Goal: Transaction & Acquisition: Download file/media

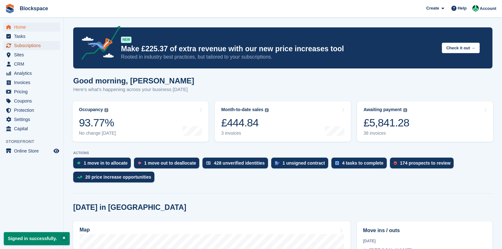
click at [29, 46] on span "Subscriptions" at bounding box center [33, 45] width 38 height 9
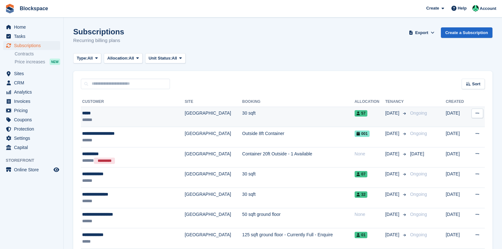
click at [110, 115] on div "*****" at bounding box center [123, 113] width 82 height 7
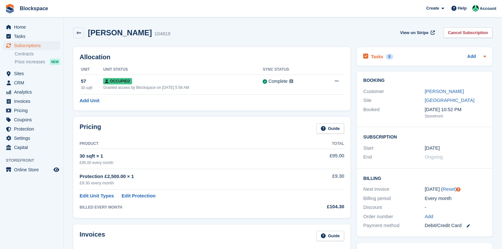
click at [486, 57] on icon at bounding box center [485, 57] width 3 height 2
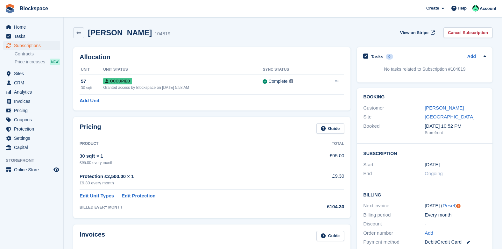
click at [486, 57] on icon at bounding box center [485, 56] width 3 height 2
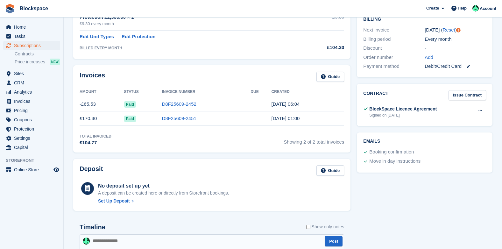
scroll to position [127, 0]
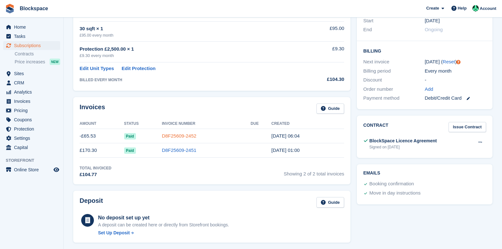
click at [171, 137] on link "D8F25609-2452" at bounding box center [179, 135] width 34 height 5
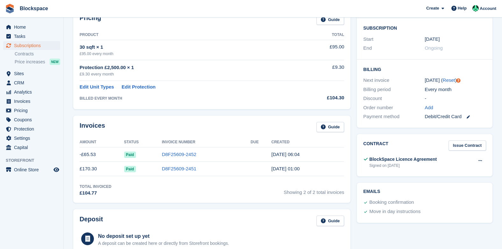
scroll to position [127, 0]
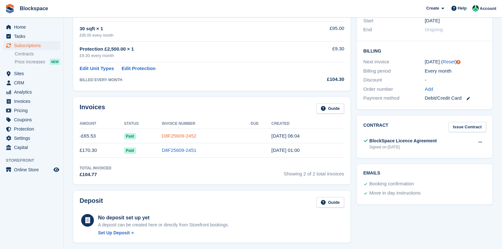
click at [173, 135] on link "D8F25609-2452" at bounding box center [179, 135] width 34 height 5
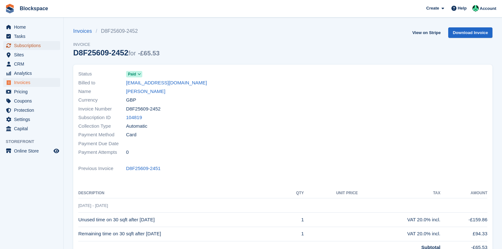
click at [21, 46] on span "Subscriptions" at bounding box center [33, 45] width 38 height 9
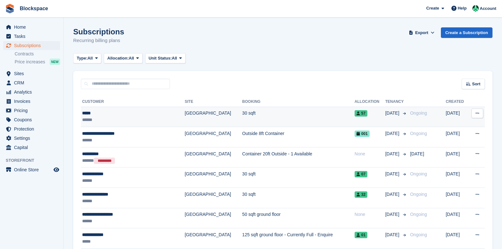
click at [161, 117] on div "******" at bounding box center [123, 120] width 82 height 7
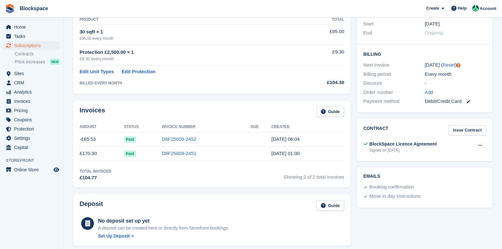
scroll to position [138, 0]
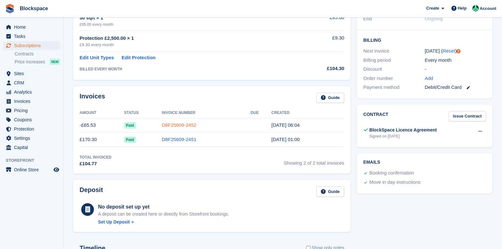
click at [167, 124] on link "D8F25609-2452" at bounding box center [179, 124] width 34 height 5
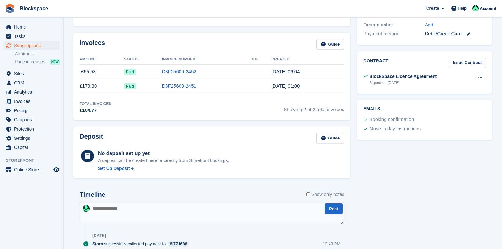
scroll to position [202, 0]
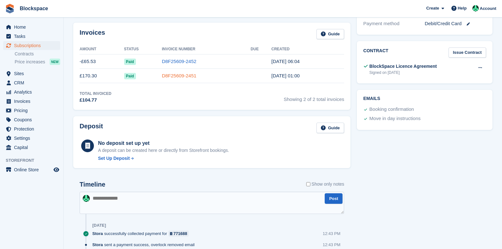
click at [162, 77] on link "D8F25609-2451" at bounding box center [179, 75] width 34 height 5
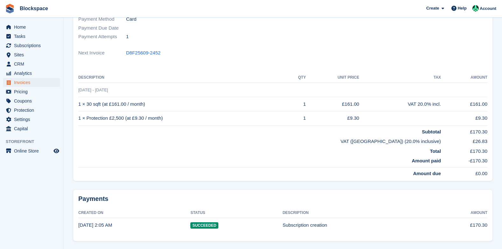
scroll to position [104, 0]
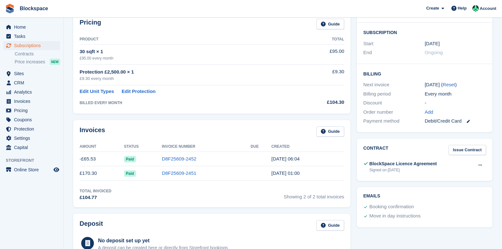
scroll to position [202, 0]
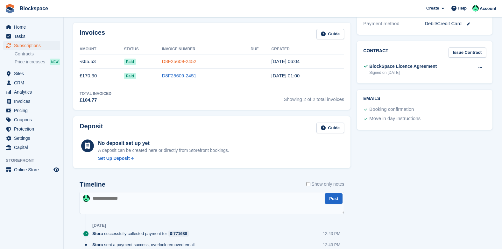
click at [163, 62] on link "D8F25609-2452" at bounding box center [179, 61] width 34 height 5
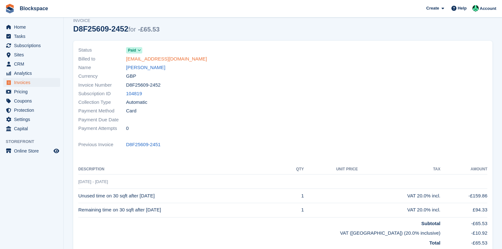
scroll to position [71, 0]
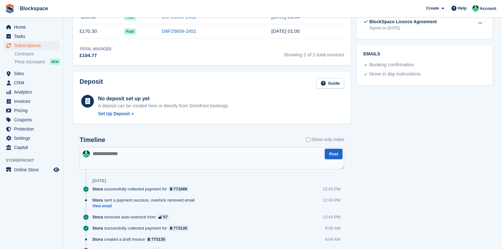
scroll to position [170, 0]
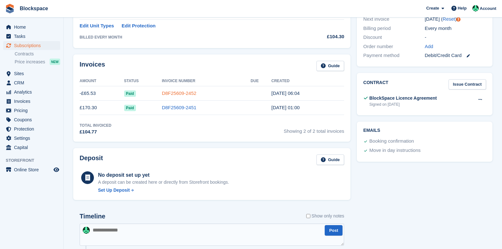
click at [166, 93] on link "D8F25609-2452" at bounding box center [179, 92] width 34 height 5
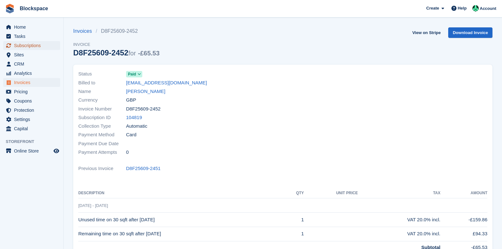
click at [29, 46] on span "Subscriptions" at bounding box center [33, 45] width 38 height 9
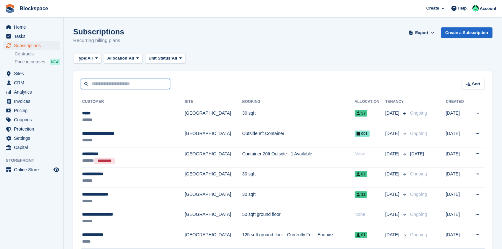
click at [129, 82] on input "text" at bounding box center [125, 84] width 89 height 11
type input "*****"
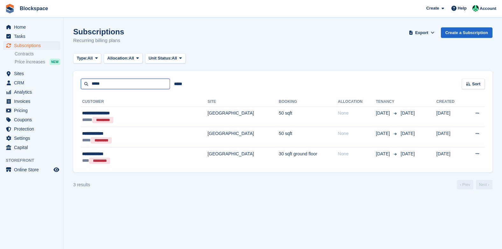
type input "*****"
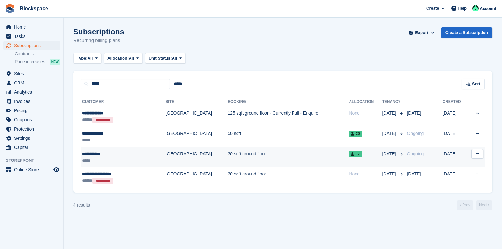
click at [132, 155] on div "**********" at bounding box center [113, 154] width 62 height 7
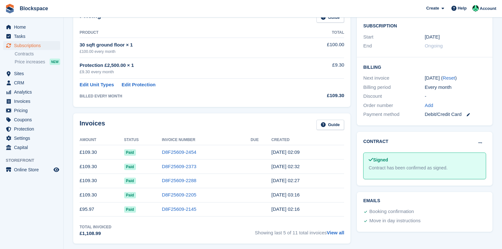
scroll to position [159, 0]
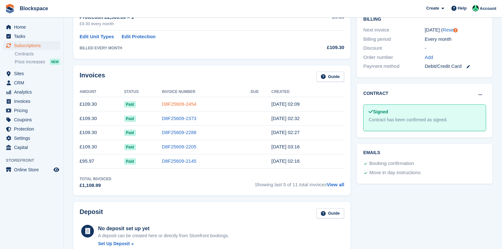
click at [178, 104] on link "D8F25609-2454" at bounding box center [179, 103] width 34 height 5
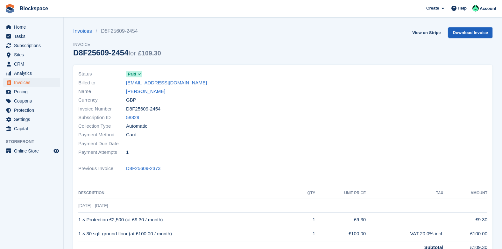
click at [476, 33] on link "Download Invoice" at bounding box center [470, 32] width 44 height 11
click at [23, 46] on span "Subscriptions" at bounding box center [33, 45] width 38 height 9
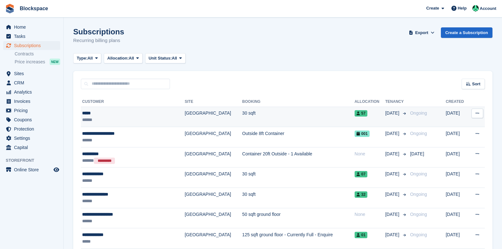
click at [242, 115] on td "30 sqft" at bounding box center [298, 117] width 112 height 20
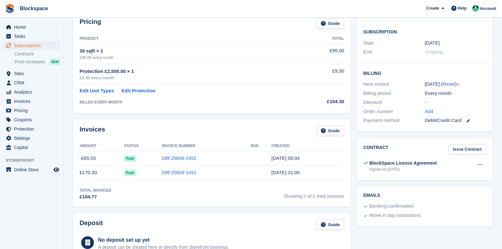
scroll to position [127, 0]
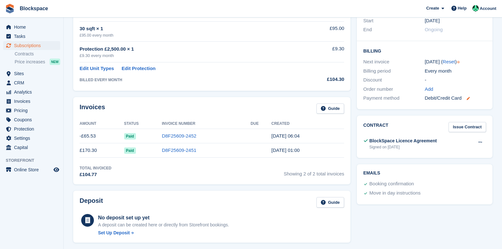
click at [470, 98] on icon at bounding box center [468, 98] width 3 height 3
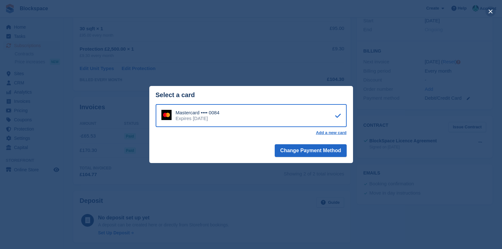
click at [493, 11] on button "close" at bounding box center [491, 11] width 10 height 10
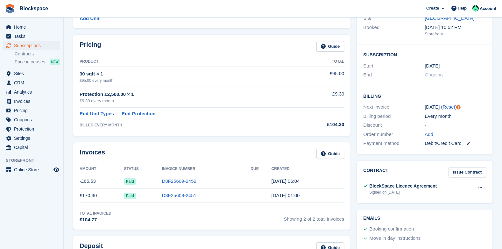
scroll to position [0, 0]
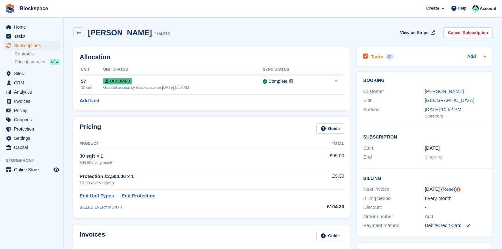
click at [486, 56] on icon at bounding box center [485, 57] width 3 height 2
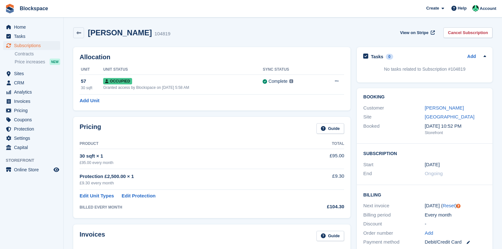
click at [486, 56] on icon at bounding box center [484, 56] width 5 height 5
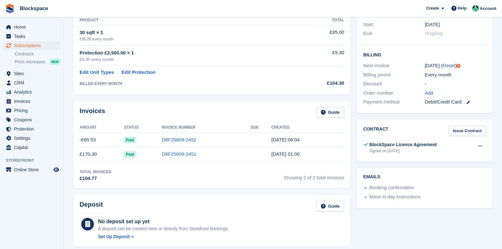
scroll to position [127, 0]
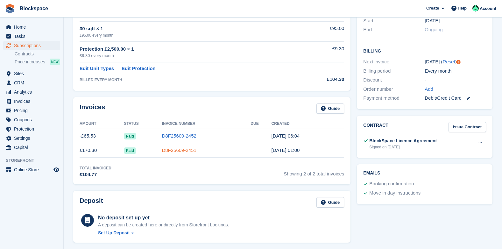
click at [175, 151] on link "D8F25609-2451" at bounding box center [179, 149] width 34 height 5
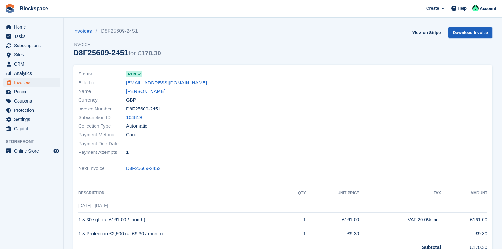
click at [462, 32] on link "Download Invoice" at bounding box center [470, 32] width 44 height 11
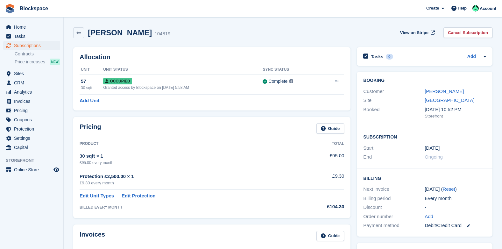
scroll to position [127, 0]
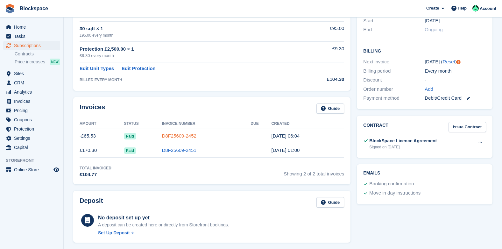
click at [170, 137] on link "D8F25609-2452" at bounding box center [179, 135] width 34 height 5
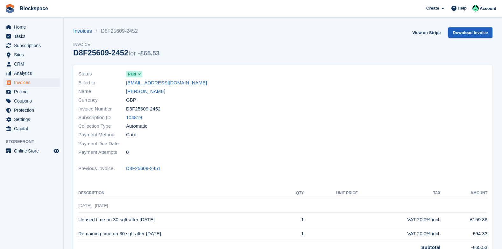
click at [460, 33] on link "Download Invoice" at bounding box center [470, 32] width 44 height 11
click at [17, 27] on span "Home" at bounding box center [33, 27] width 38 height 9
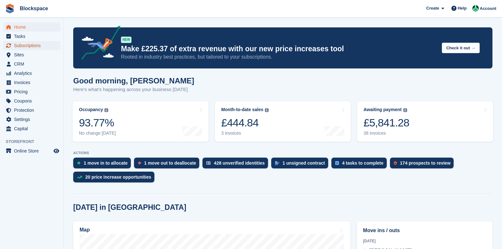
click at [27, 45] on span "Subscriptions" at bounding box center [33, 45] width 38 height 9
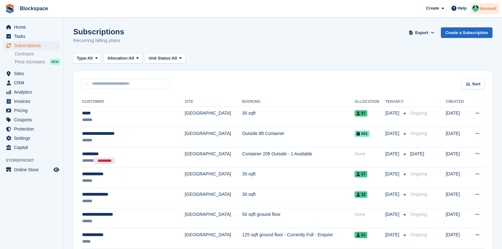
click at [485, 8] on span "Account" at bounding box center [488, 8] width 17 height 6
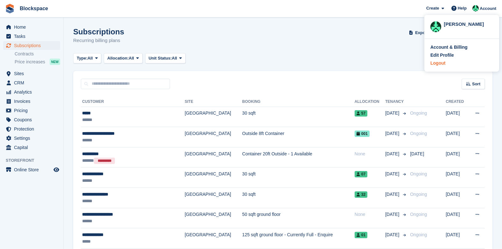
click at [435, 64] on div "Logout" at bounding box center [438, 63] width 15 height 7
